Goal: Task Accomplishment & Management: Use online tool/utility

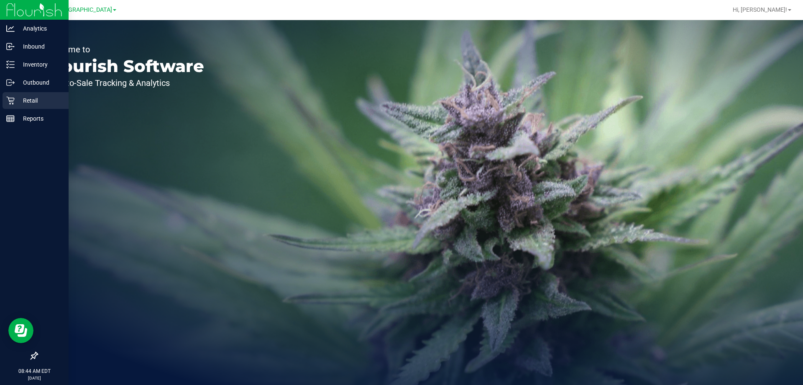
click at [24, 97] on p "Retail" at bounding box center [40, 100] width 50 height 10
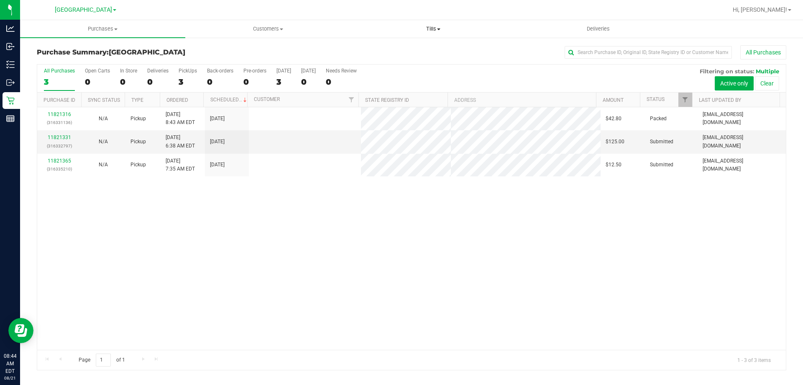
click at [437, 31] on span "Tills" at bounding box center [433, 29] width 164 height 8
click at [388, 50] on span "Manage tills" at bounding box center [379, 50] width 56 height 7
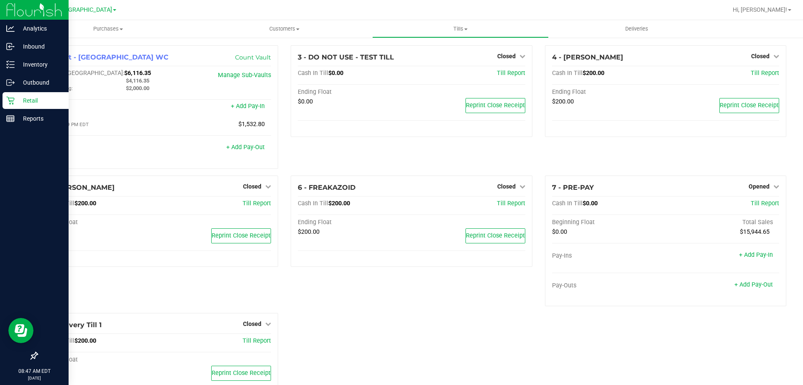
click at [25, 95] on div "Retail" at bounding box center [36, 100] width 66 height 17
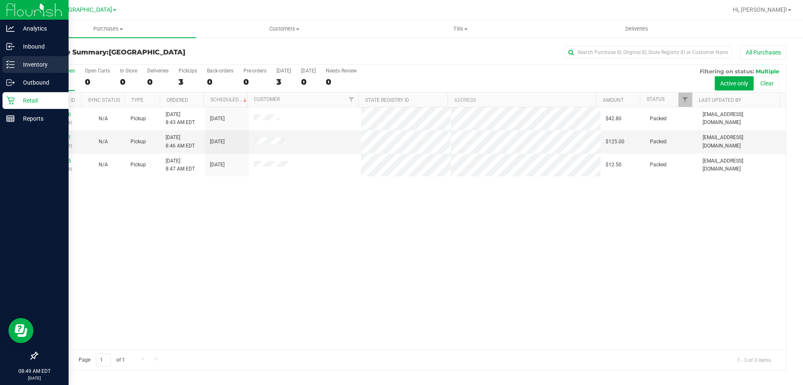
click at [40, 65] on p "Inventory" at bounding box center [40, 64] width 50 height 10
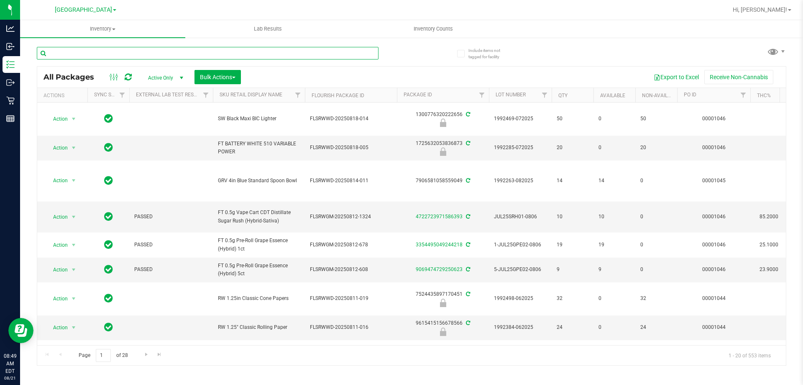
click at [130, 55] on input "text" at bounding box center [208, 53] width 342 height 13
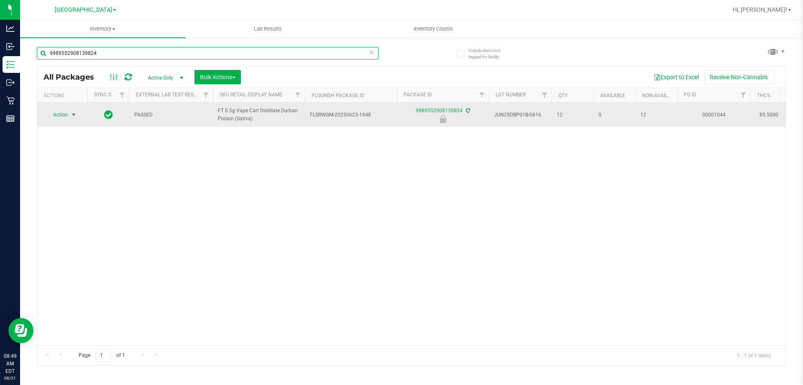
type input "9989552908139824"
click at [64, 117] on span "Action" at bounding box center [57, 115] width 23 height 12
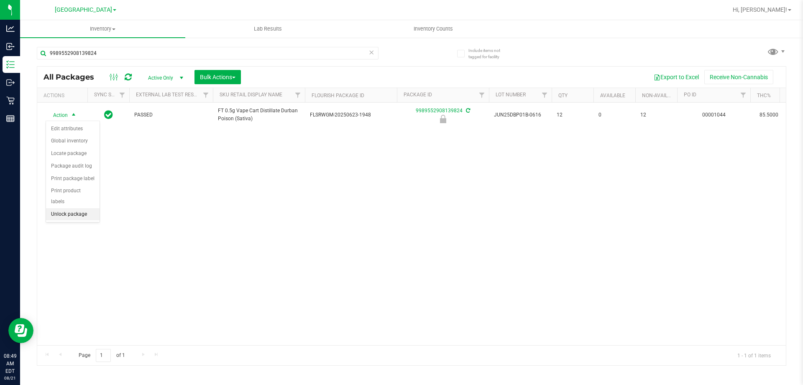
click at [76, 208] on li "Unlock package" at bounding box center [73, 214] width 54 height 13
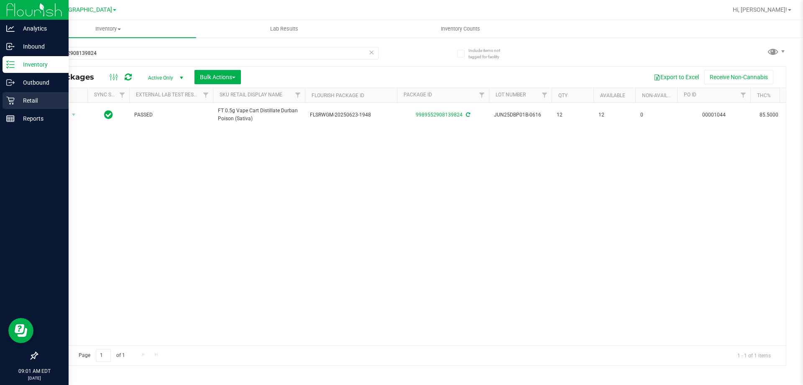
click at [6, 97] on div "Retail" at bounding box center [36, 100] width 66 height 17
